Goal: Information Seeking & Learning: Learn about a topic

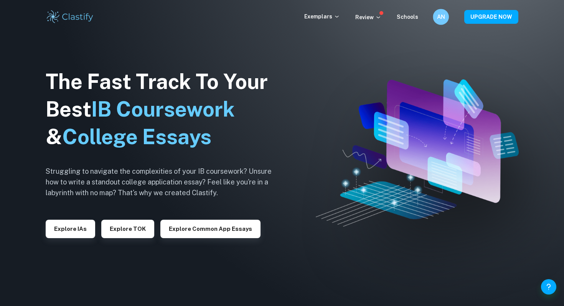
click at [442, 18] on h6 "AN" at bounding box center [440, 17] width 9 height 9
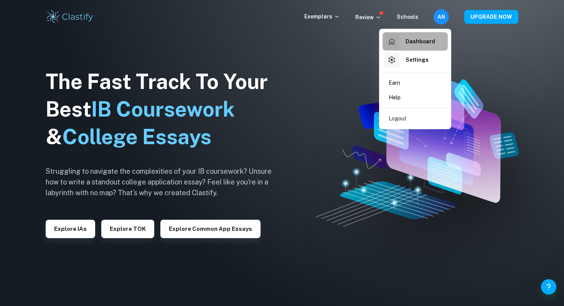
click at [425, 44] on h6 "Dashboard" at bounding box center [421, 41] width 30 height 8
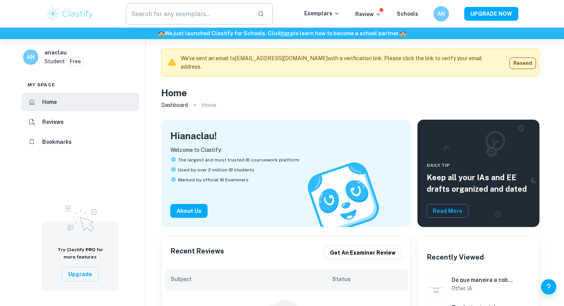
click at [187, 17] on input "text" at bounding box center [189, 13] width 126 height 21
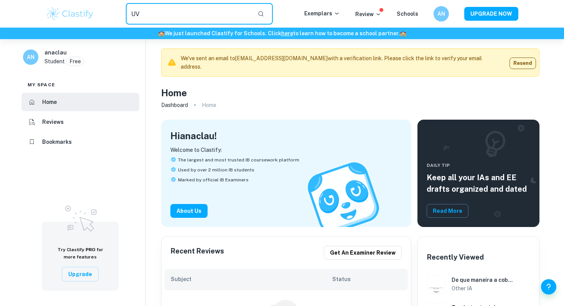
type input "UV"
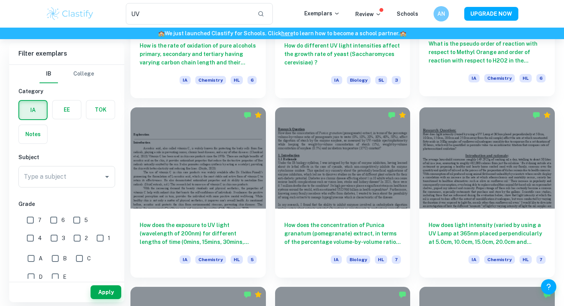
scroll to position [698, 0]
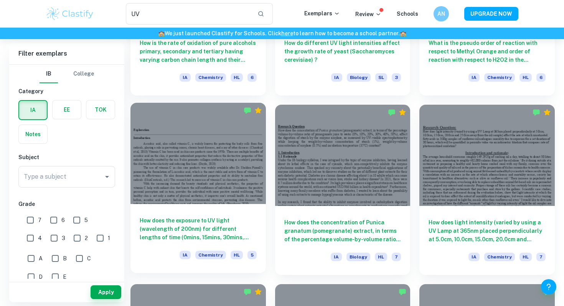
click at [216, 167] on div at bounding box center [198, 153] width 135 height 101
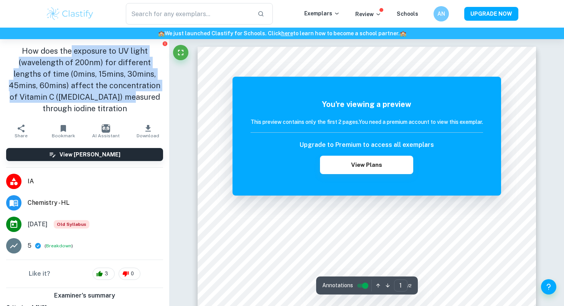
drag, startPoint x: 70, startPoint y: 50, endPoint x: 85, endPoint y: 98, distance: 49.9
click at [85, 98] on h1 "How does the exposure to UV light (wavelength of 200nm) for different lengths o…" at bounding box center [84, 79] width 157 height 69
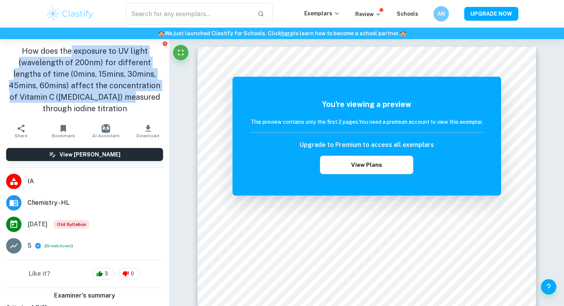
click at [85, 98] on h1 "How does the exposure to UV light (wavelength of 200nm) for different lengths o…" at bounding box center [84, 79] width 157 height 69
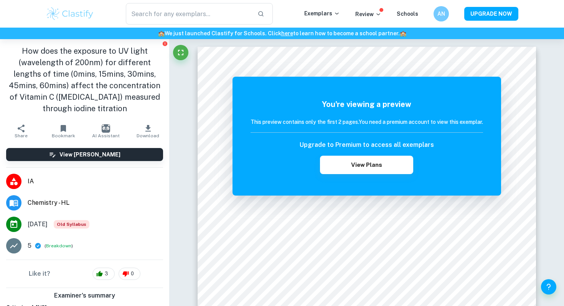
type input "UV"
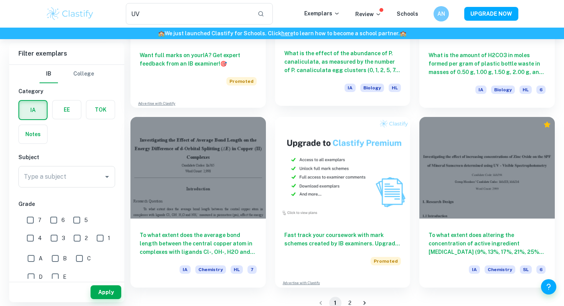
scroll to position [1238, 0]
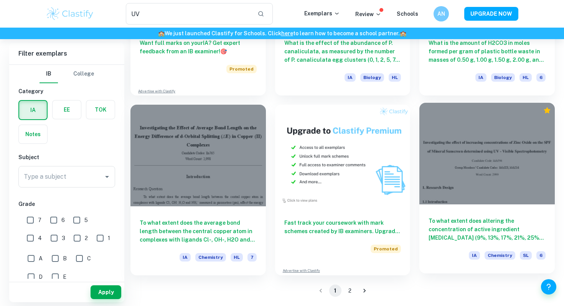
click at [479, 220] on h6 "To what extent does altering the concentration of active ingredient [MEDICAL_DA…" at bounding box center [487, 229] width 117 height 25
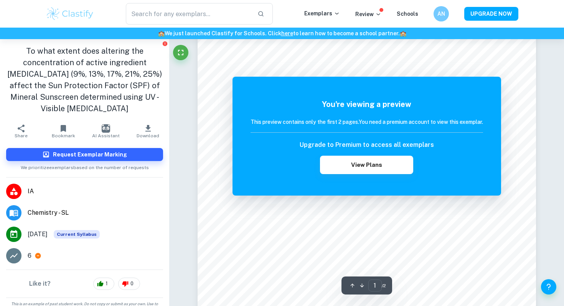
scroll to position [132, 0]
click at [354, 163] on button "View Plans" at bounding box center [366, 165] width 93 height 18
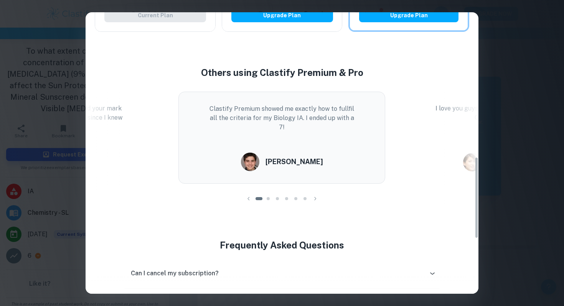
scroll to position [496, 0]
drag, startPoint x: 305, startPoint y: 106, endPoint x: 313, endPoint y: 122, distance: 17.7
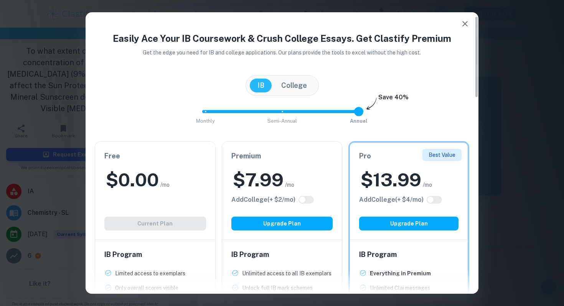
scroll to position [93, 0]
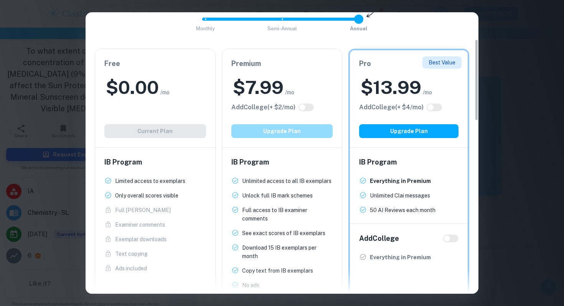
click at [289, 131] on button "Upgrade Plan" at bounding box center [282, 131] width 102 height 14
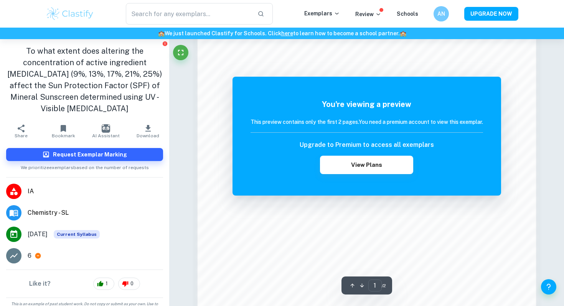
scroll to position [476, 0]
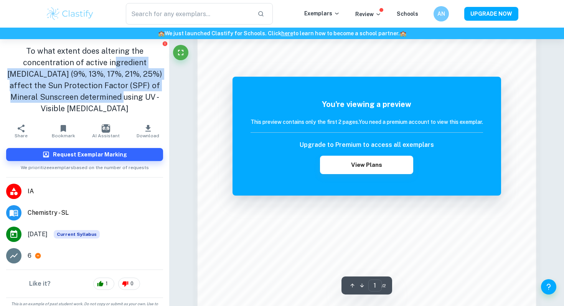
drag, startPoint x: 104, startPoint y: 58, endPoint x: 112, endPoint y: 102, distance: 44.1
click at [112, 102] on h1 "To what extent does altering the concentration of active ingredient [MEDICAL_DA…" at bounding box center [84, 79] width 157 height 69
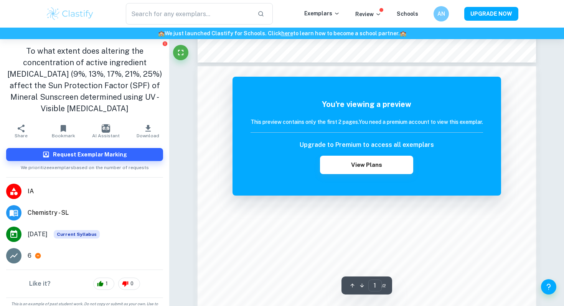
scroll to position [424, 0]
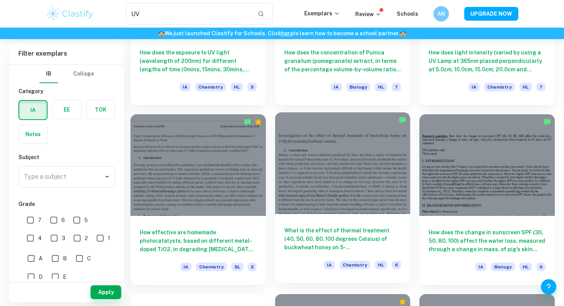
scroll to position [871, 0]
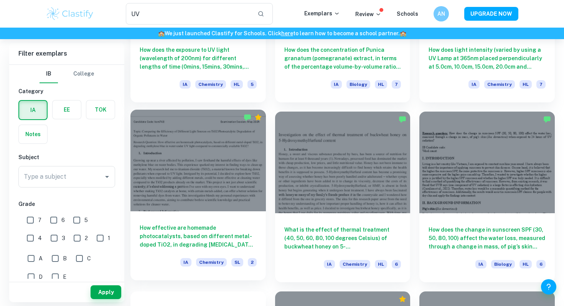
click at [188, 225] on h6 "How effective are homemade photocatalysts, based on different metal-doped TiO2,…" at bounding box center [198, 236] width 117 height 25
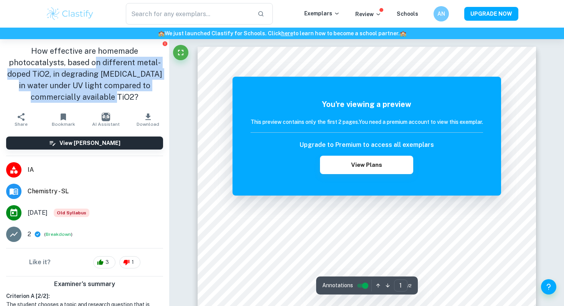
drag, startPoint x: 96, startPoint y: 63, endPoint x: 117, endPoint y: 98, distance: 40.8
click at [117, 98] on h1 "How effective are homemade photocatalysts, based on different metal-doped TiO2,…" at bounding box center [84, 74] width 157 height 58
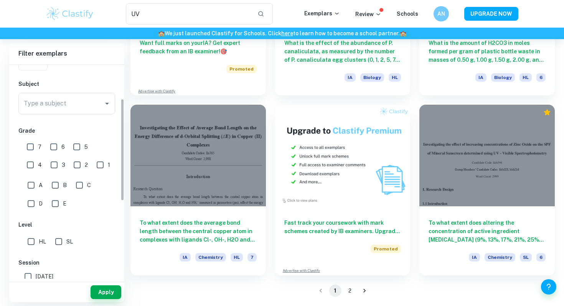
scroll to position [70, 0]
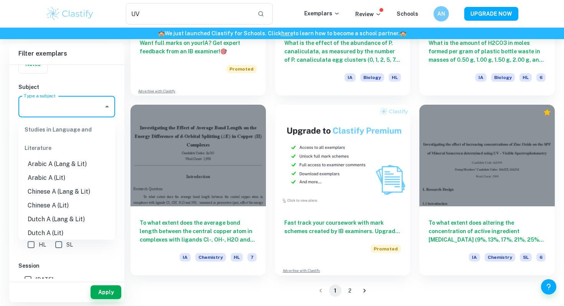
click at [76, 105] on input "Type a subject" at bounding box center [61, 106] width 78 height 15
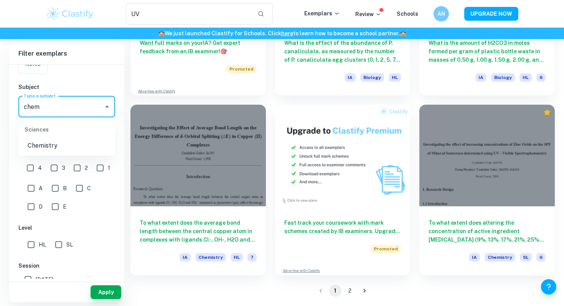
click at [65, 142] on li "Chemistry" at bounding box center [66, 146] width 97 height 14
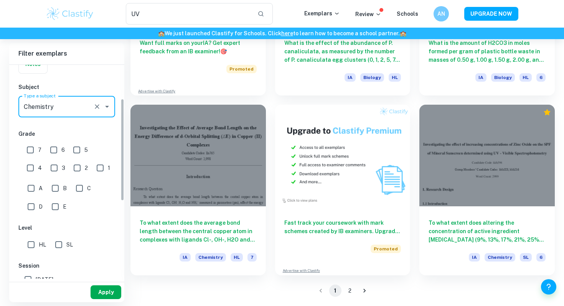
type input "Chemistry"
click at [106, 293] on button "Apply" at bounding box center [106, 293] width 31 height 14
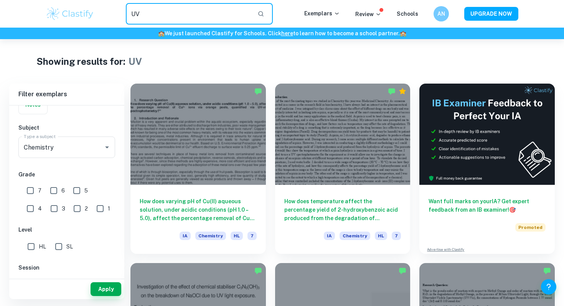
drag, startPoint x: 149, startPoint y: 13, endPoint x: 111, endPoint y: 13, distance: 38.4
click at [111, 13] on div "​" at bounding box center [199, 13] width 210 height 21
type input "UV"
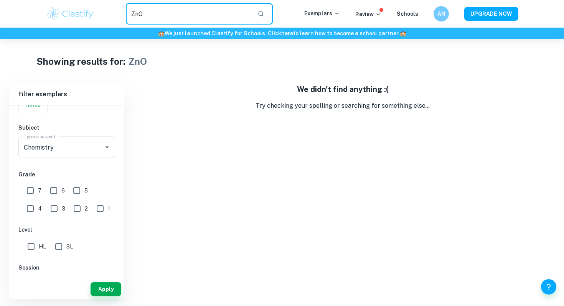
drag, startPoint x: 178, startPoint y: 19, endPoint x: 110, endPoint y: 19, distance: 67.9
click at [110, 19] on div "ZnO ​" at bounding box center [199, 13] width 210 height 21
type input "Z"
drag, startPoint x: 191, startPoint y: 18, endPoint x: 102, endPoint y: 18, distance: 88.7
click at [102, 18] on div "silver nitrate ​" at bounding box center [199, 13] width 210 height 21
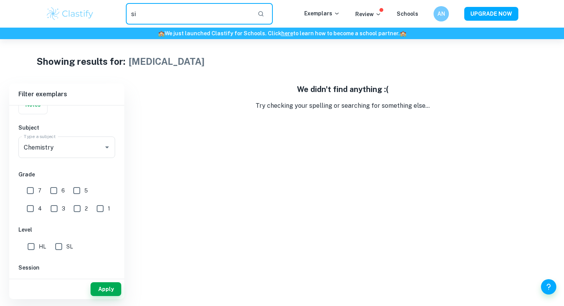
type input "s"
type input "z"
type input "UV IA"
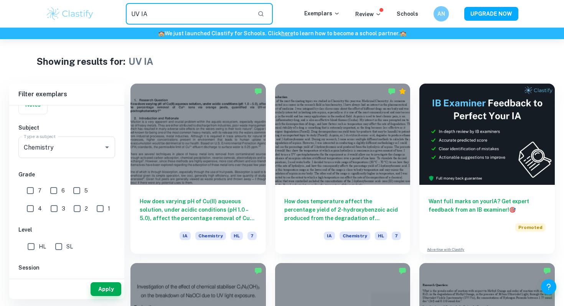
drag, startPoint x: 178, startPoint y: 9, endPoint x: 109, endPoint y: 12, distance: 68.7
click at [109, 12] on div "UV IA ​" at bounding box center [199, 13] width 210 height 21
type input "photodegradation"
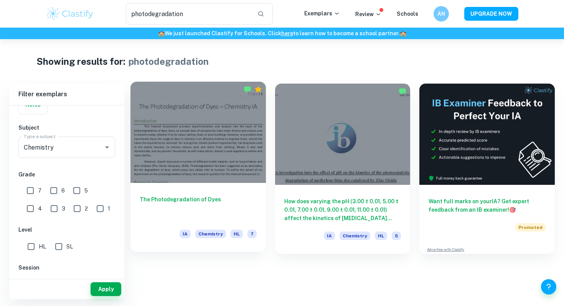
click at [184, 194] on div "The Photodegradation of Dyes IA Chemistry HL 7" at bounding box center [198, 217] width 135 height 69
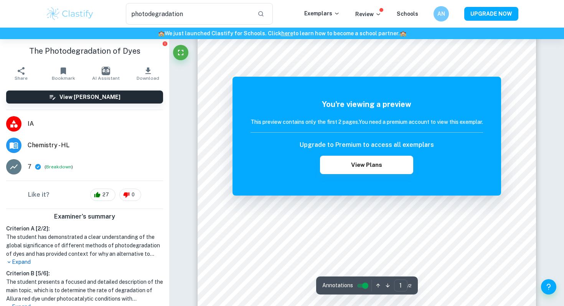
scroll to position [44, 0]
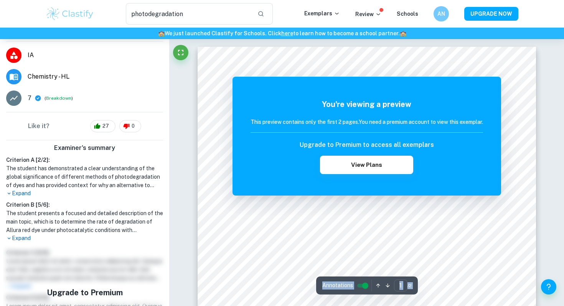
scroll to position [78, 0]
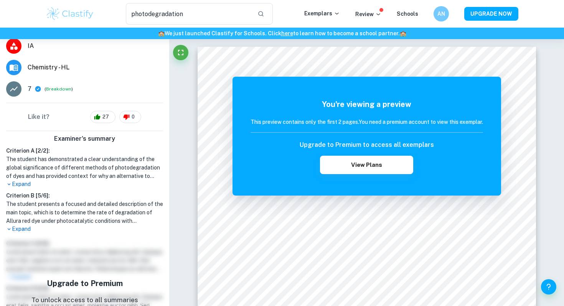
click at [20, 225] on p "Expand" at bounding box center [84, 229] width 157 height 8
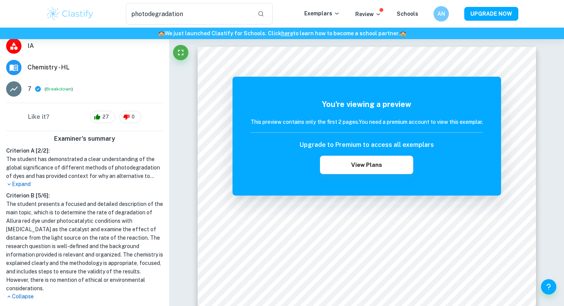
scroll to position [0, 0]
